Goal: Task Accomplishment & Management: Manage account settings

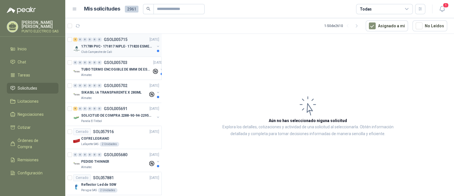
click at [101, 48] on p "171789 PVC- 171817 NIPLE- 171820 ESMERIL" at bounding box center [116, 46] width 71 height 5
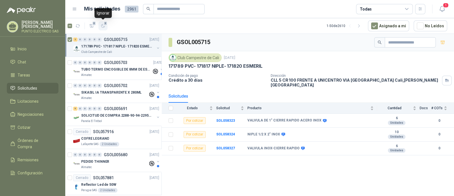
click at [103, 27] on icon "button" at bounding box center [103, 26] width 5 height 5
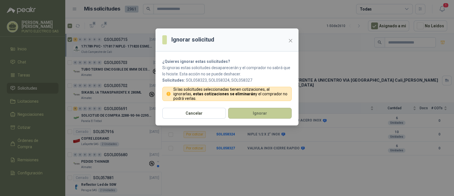
click at [259, 113] on button "Ignorar" at bounding box center [260, 113] width 64 height 11
